Goal: Task Accomplishment & Management: Complete application form

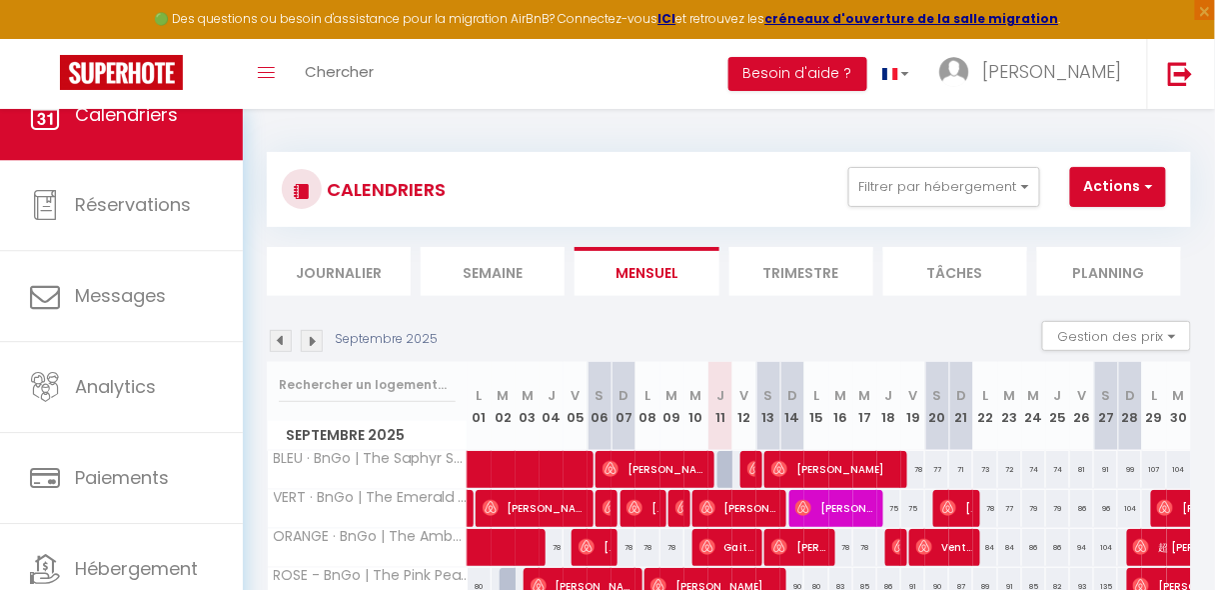
click at [284, 341] on img at bounding box center [281, 341] width 22 height 22
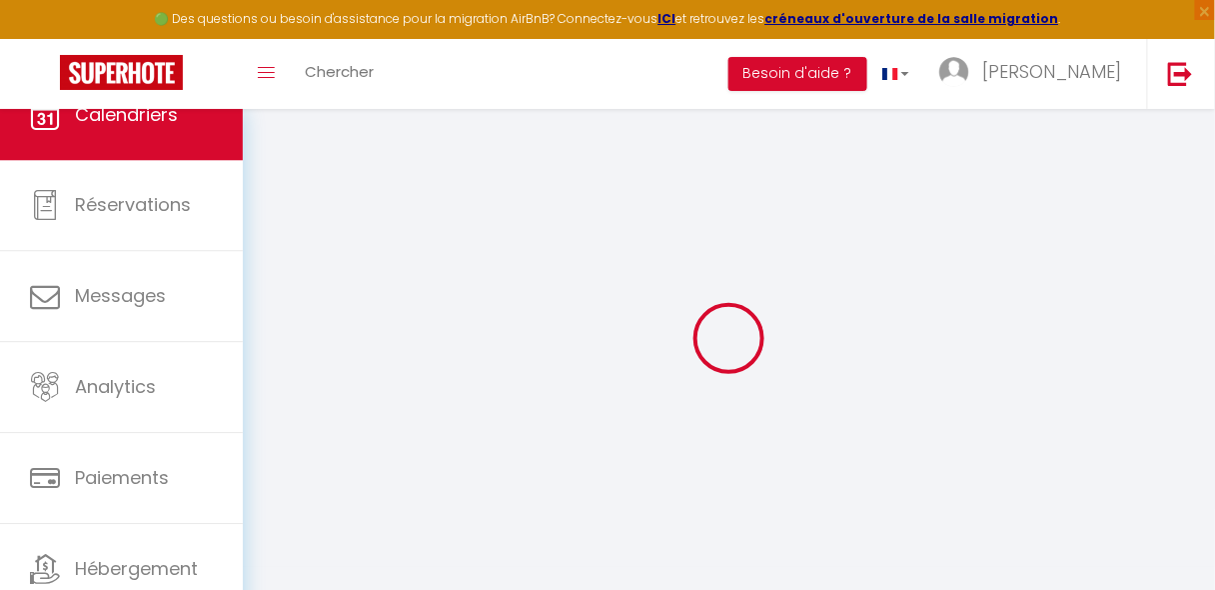
select select
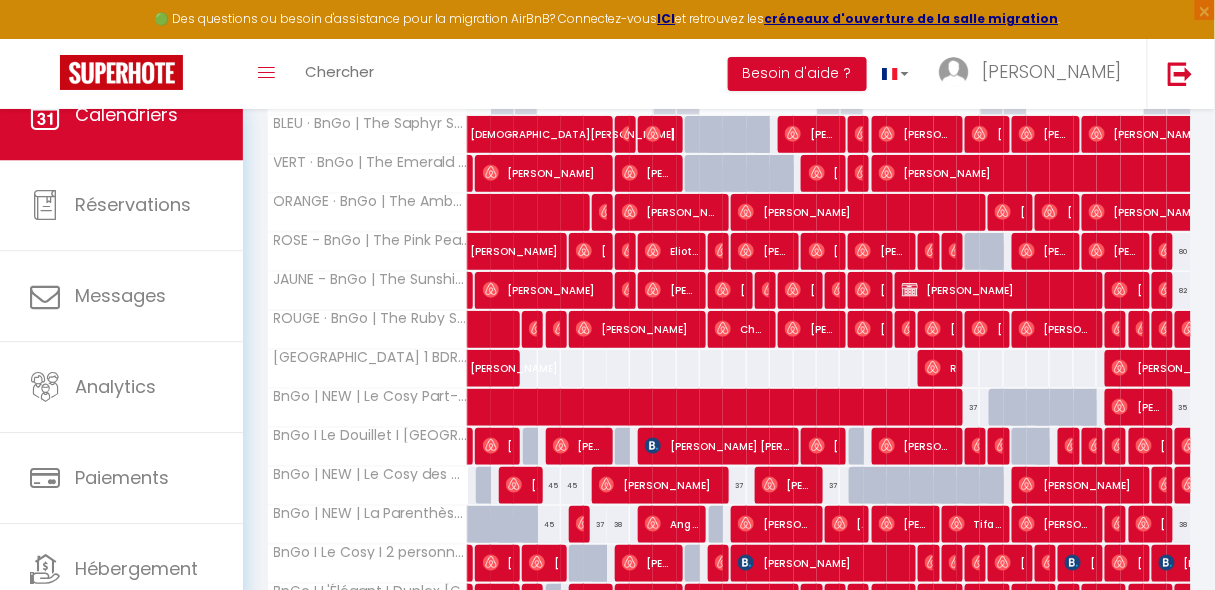
scroll to position [415, 0]
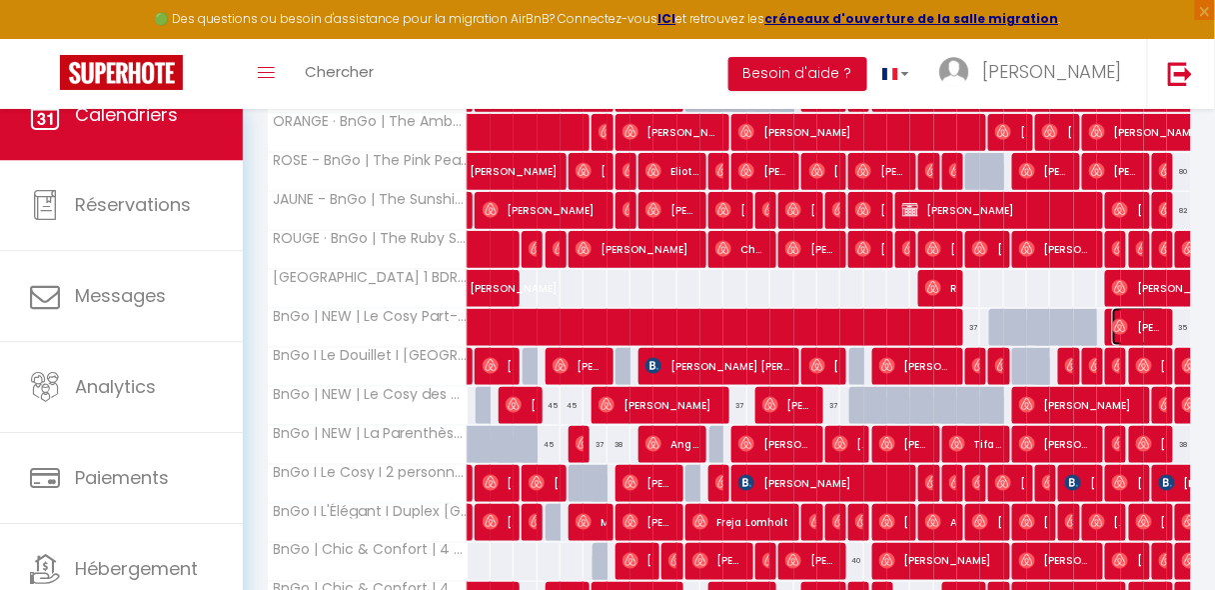
click at [1129, 324] on span "[PERSON_NAME]" at bounding box center [1139, 327] width 54 height 38
select select "OK"
select select "0"
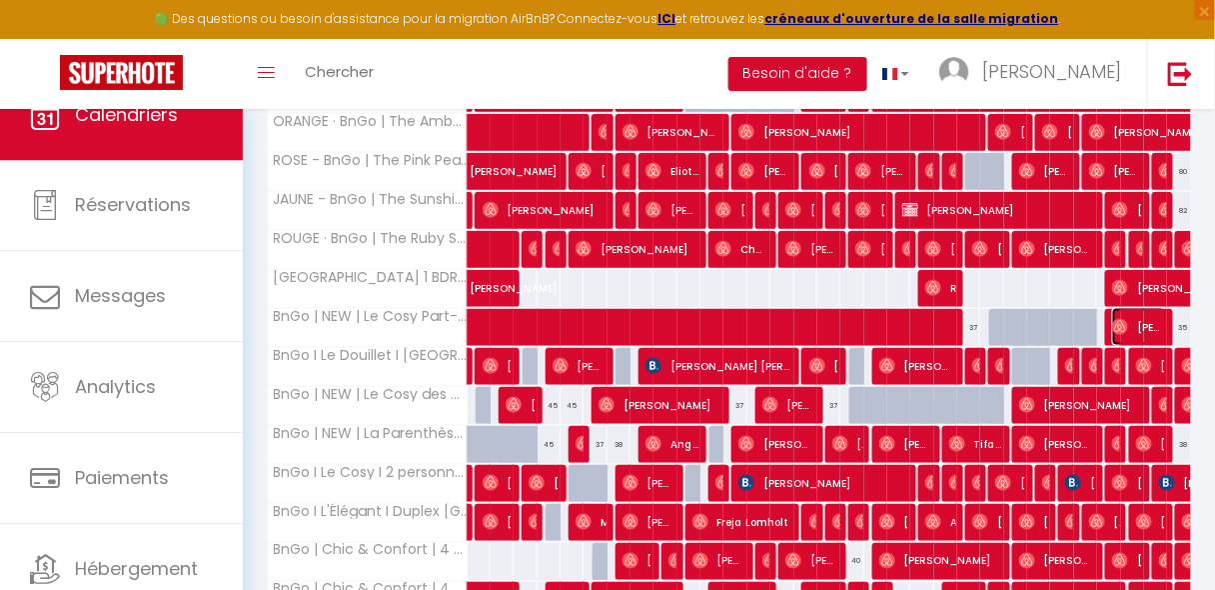
select select "1"
select select
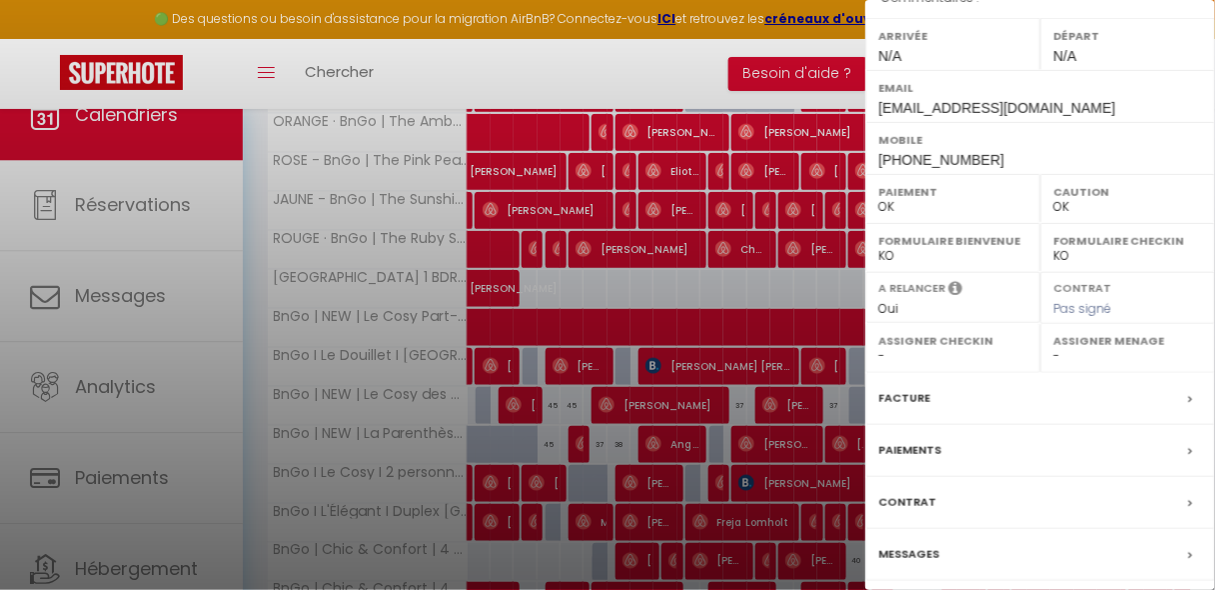
scroll to position [355, 0]
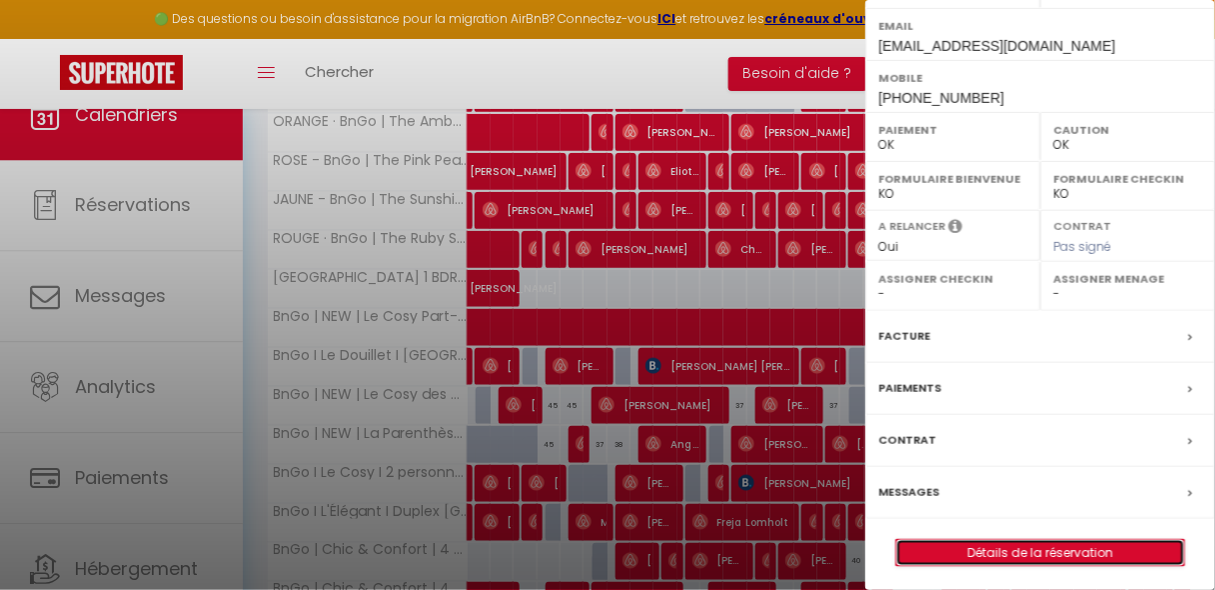
click at [1044, 540] on link "Détails de la réservation" at bounding box center [1041, 553] width 288 height 26
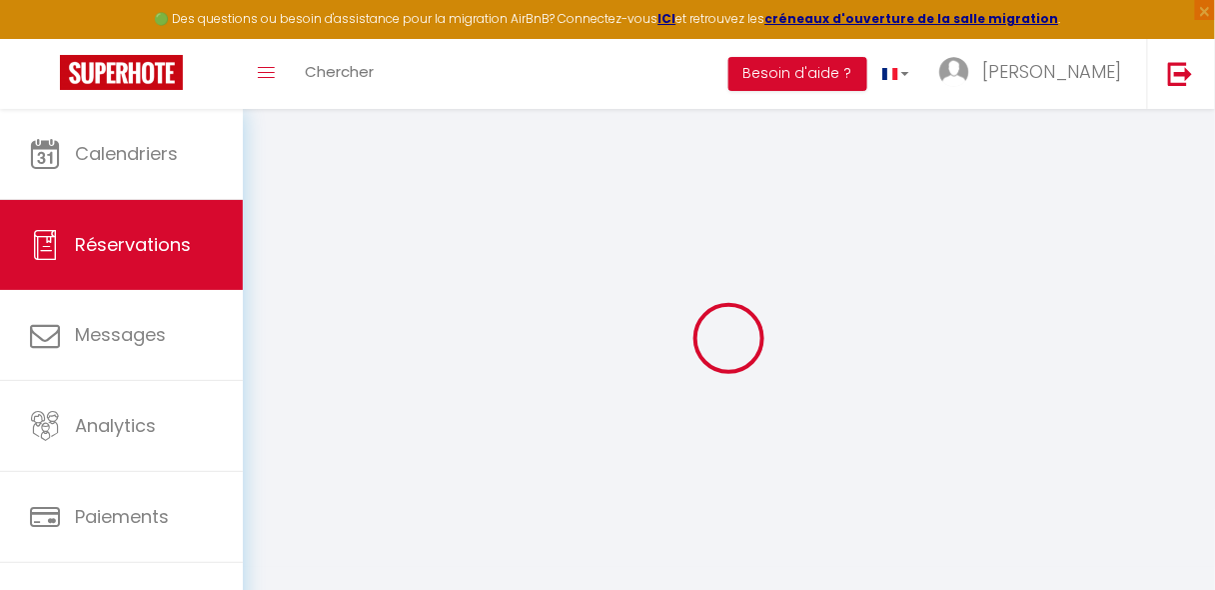
type input "[PERSON_NAME]"
type input "[EMAIL_ADDRESS][DOMAIN_NAME]"
type input "[PHONE_NUMBER]"
select select
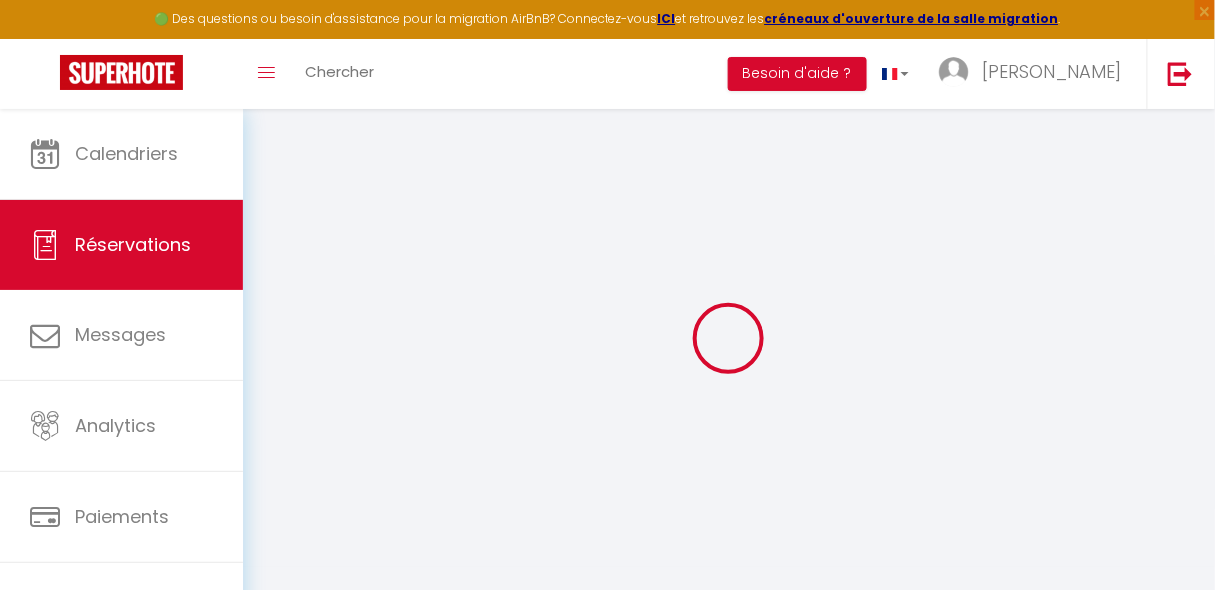
type input "5.26"
select select "74119"
select select "1"
select select
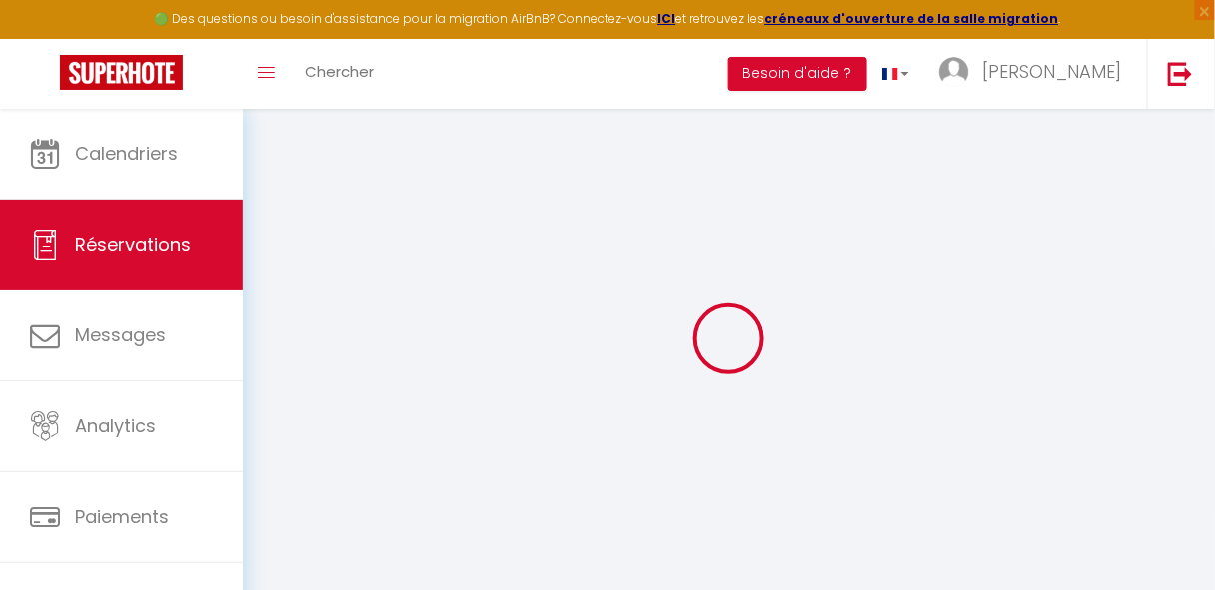
type input "1"
select select "12"
select select
type input "110.88"
checkbox input "false"
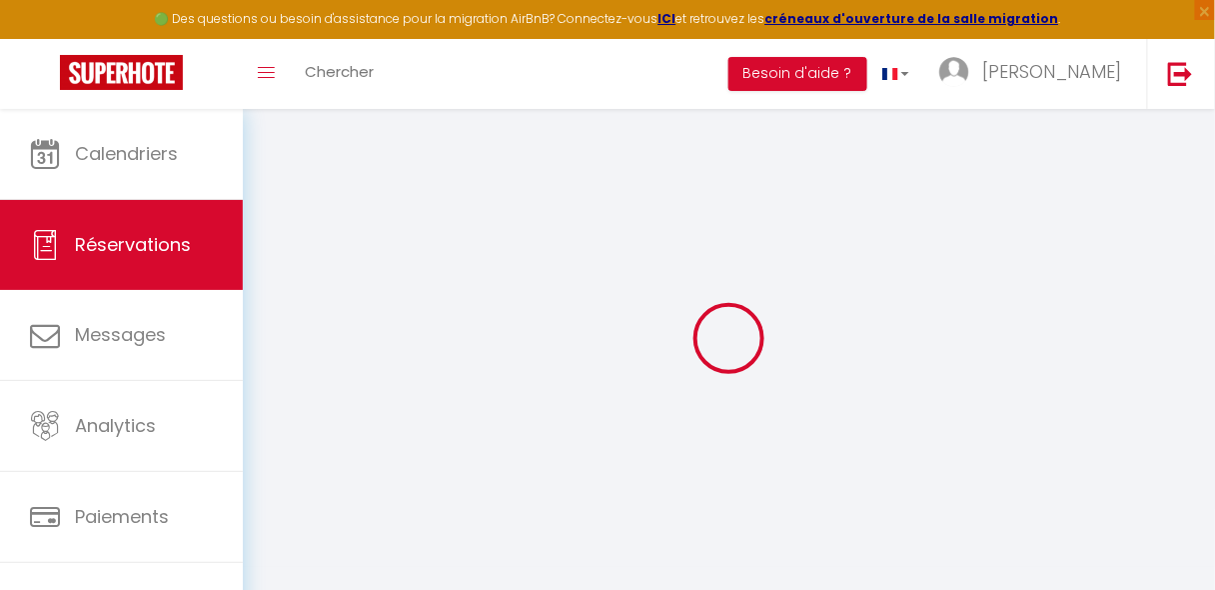
type input "0"
select select "1"
type input "0"
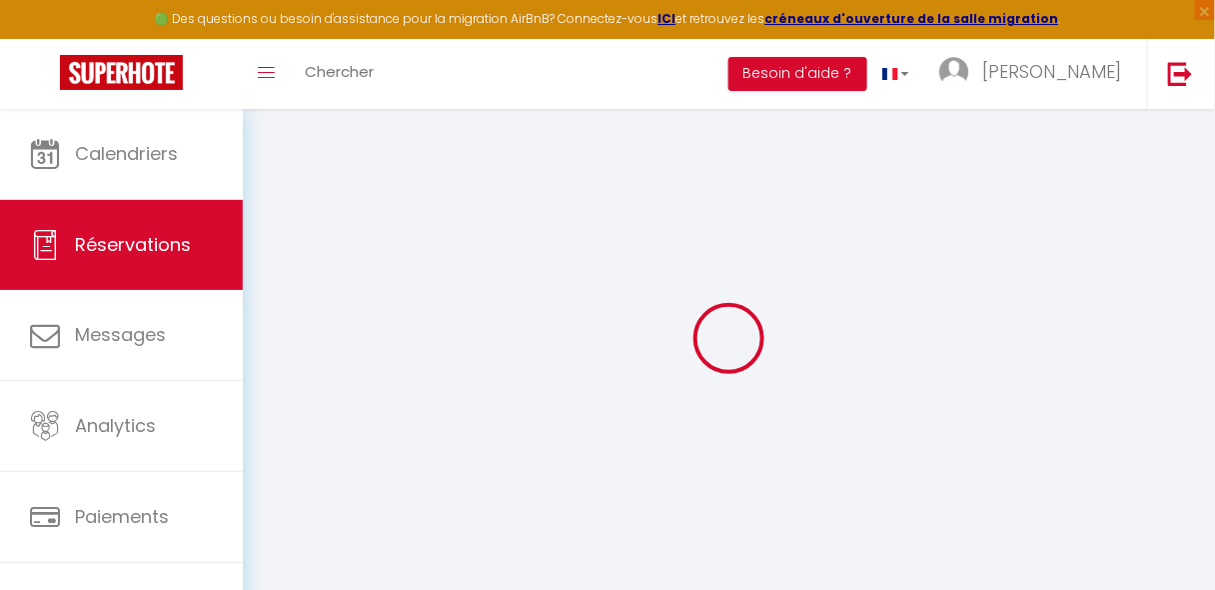
select select
select select "15"
checkbox input "false"
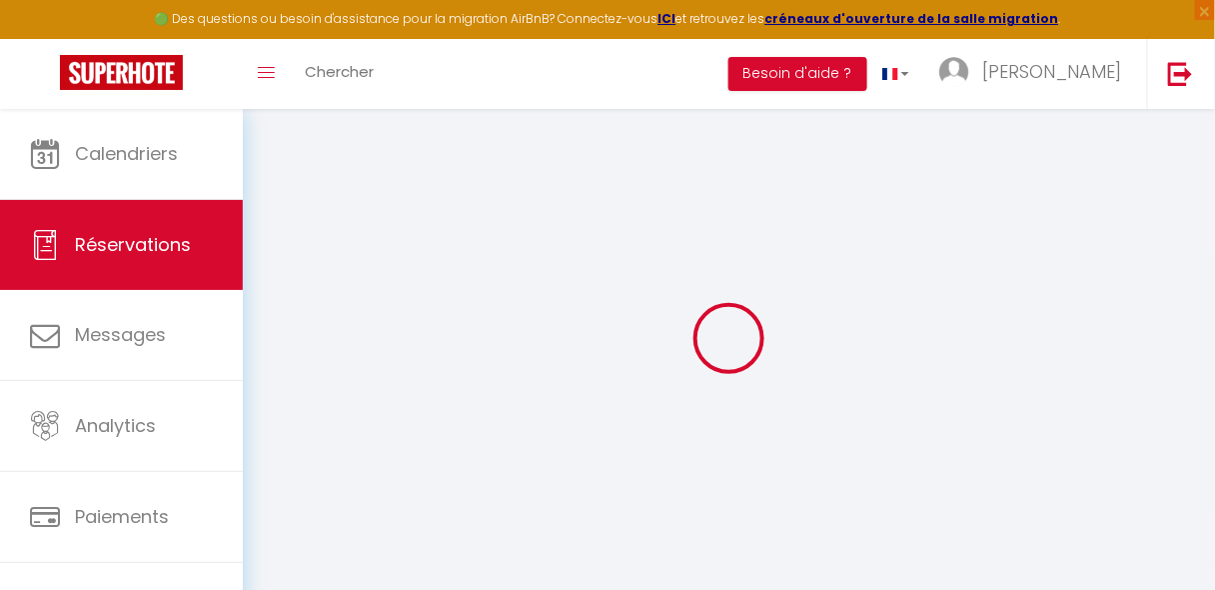
select select
checkbox input "false"
select select
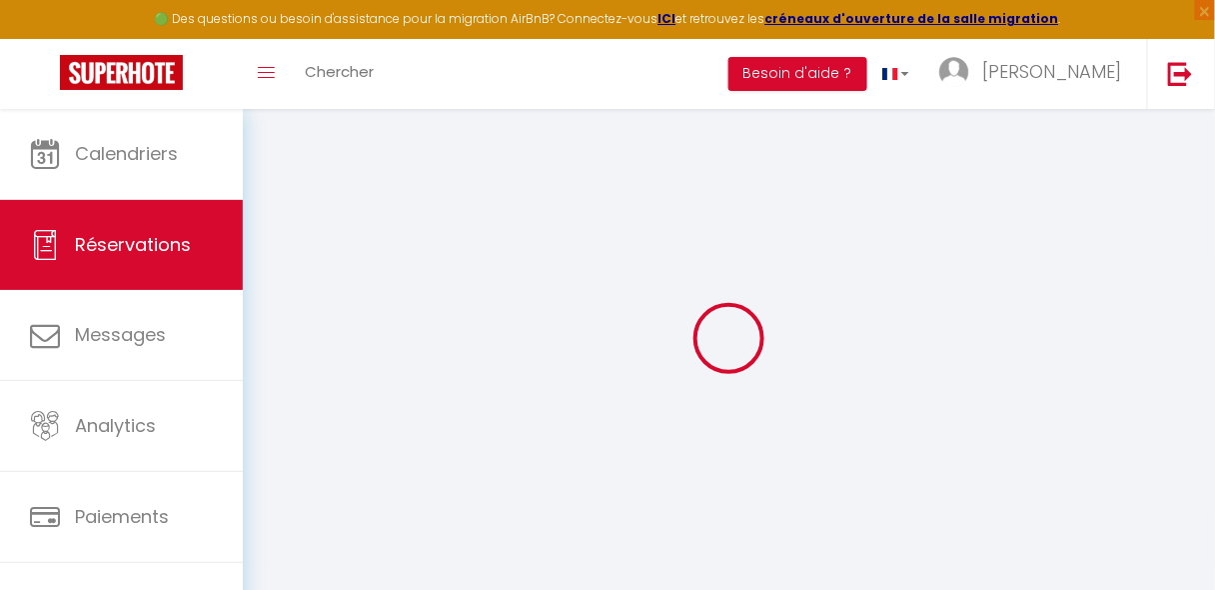
select select
checkbox input "false"
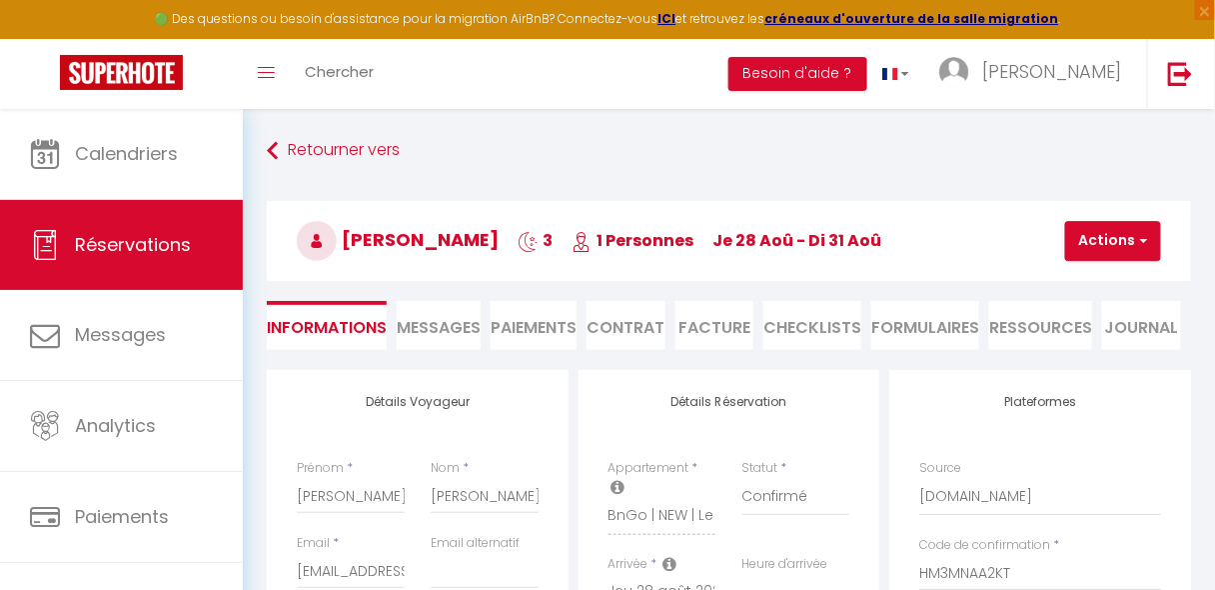
select select
type input "35"
type input "6.09"
select select
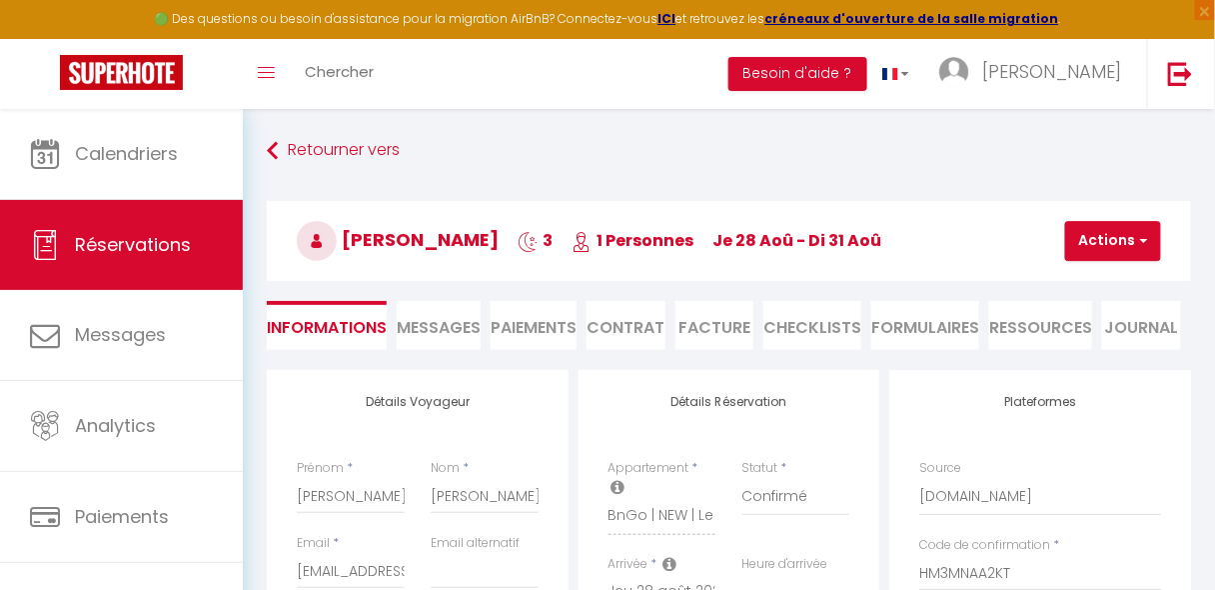
checkbox input "false"
select select
checkbox input "false"
select select
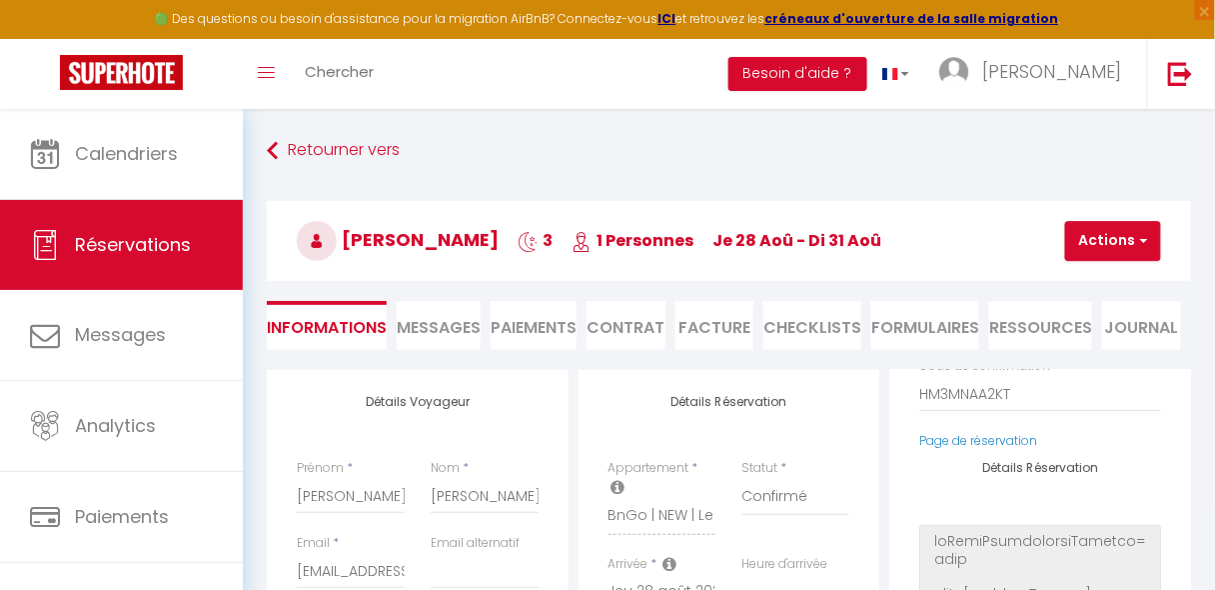
scroll to position [189, 0]
